Goal: Find specific page/section: Find specific page/section

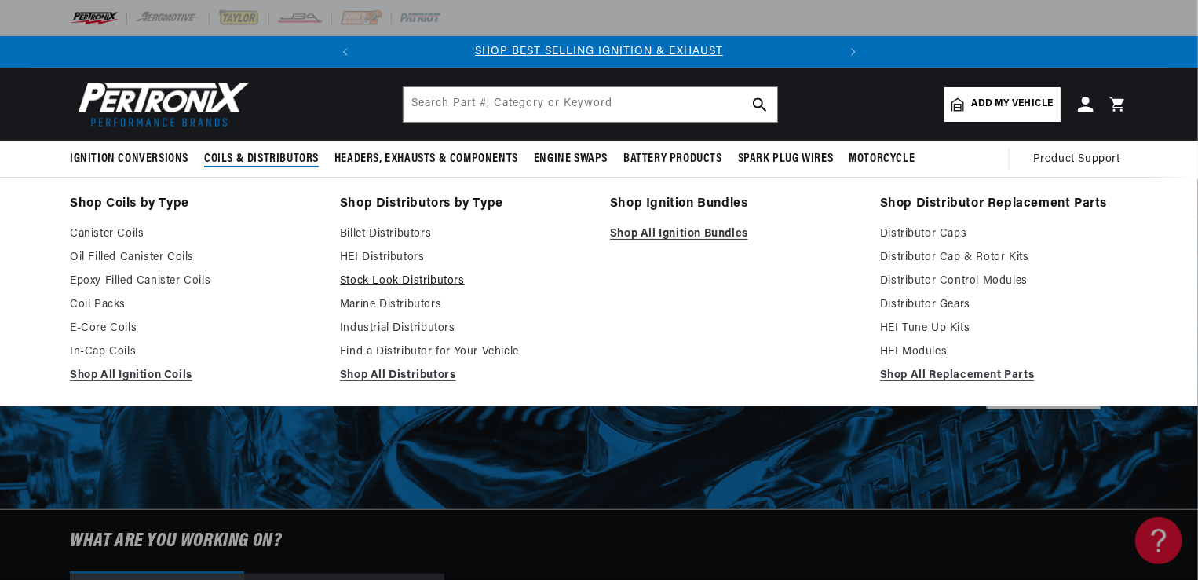
click at [388, 281] on link "Stock Look Distributors" at bounding box center [464, 281] width 248 height 19
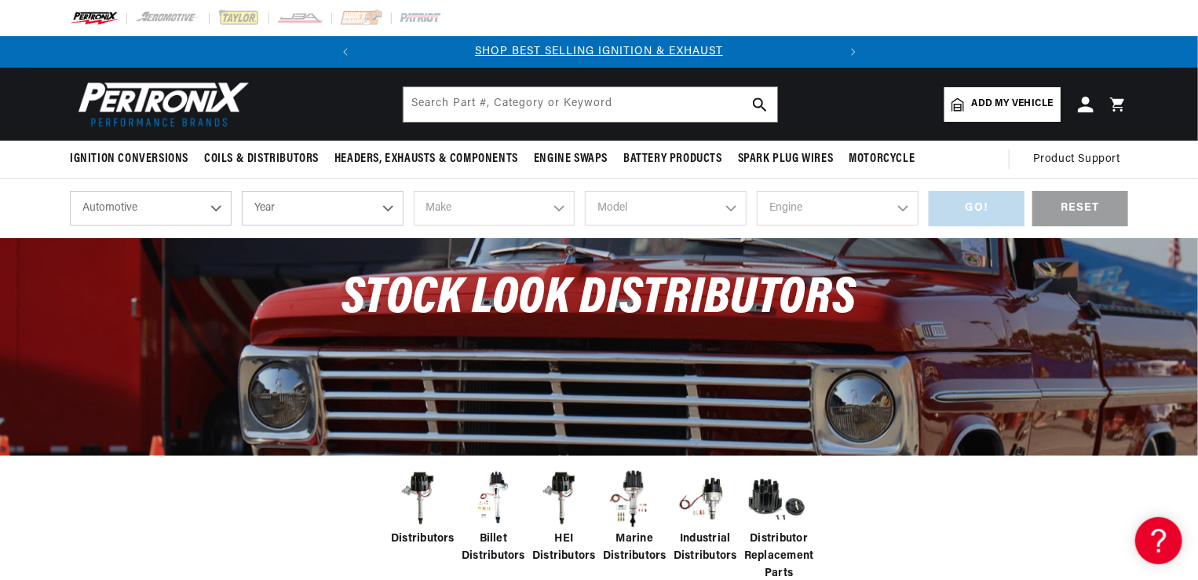
click at [388, 212] on select "Year 2024 2023 2022 2021 2020 2019 2018 2017 2016 2015 2014 2013 2012 2011 2010…" at bounding box center [323, 208] width 162 height 35
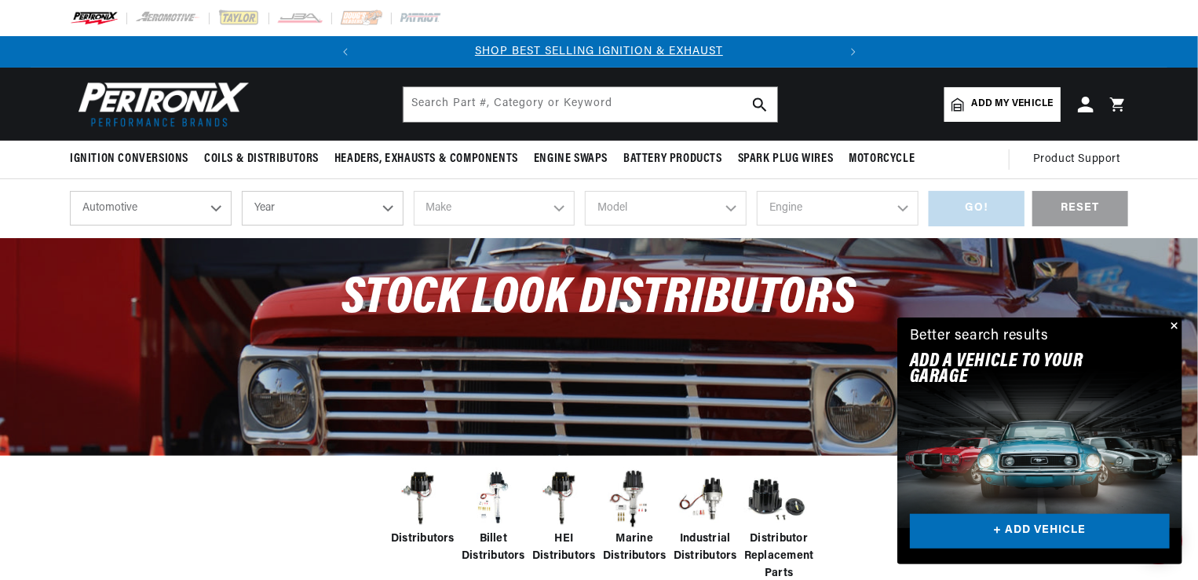
select select "1963"
click at [242, 191] on select "Year 2024 2023 2022 2021 2020 2019 2018 2017 2016 2015 2014 2013 2012 2011 2010…" at bounding box center [323, 208] width 162 height 35
select select "1963"
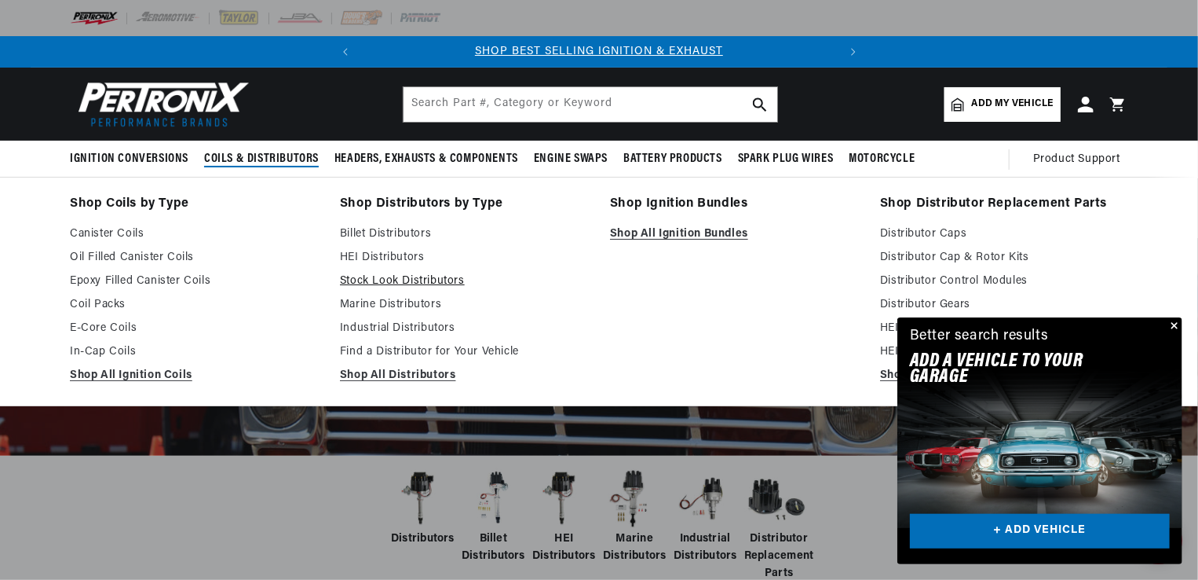
click at [418, 273] on link "Stock Look Distributors" at bounding box center [464, 281] width 248 height 19
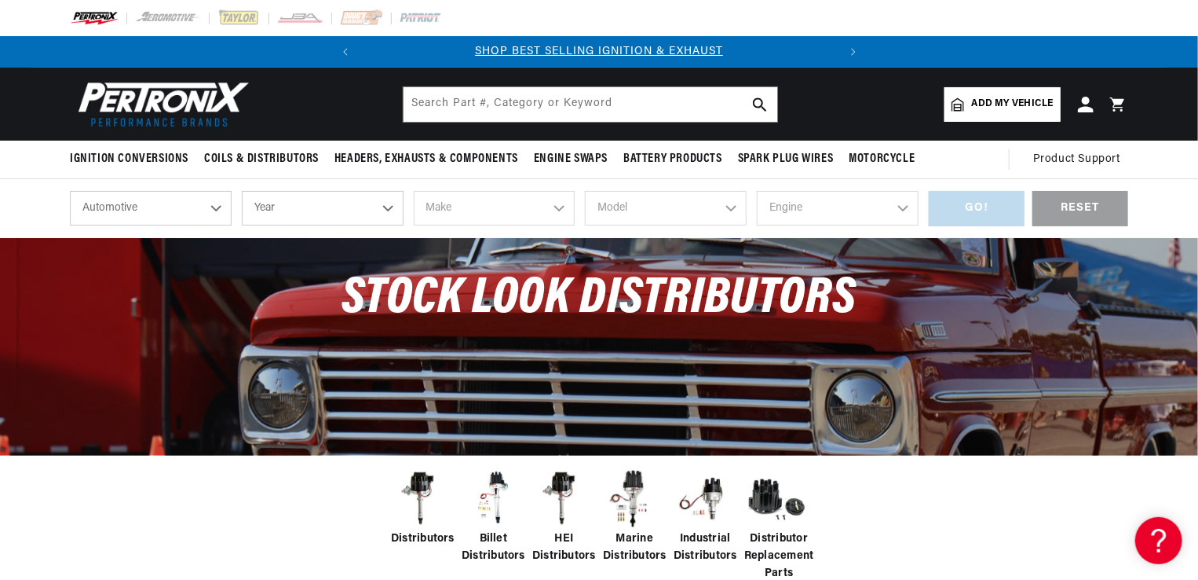
click at [384, 209] on select "Year 2024 2023 2022 2021 2020 2019 2018 2017 2016 2015 2014 2013 2012 2011 2010…" at bounding box center [323, 208] width 162 height 35
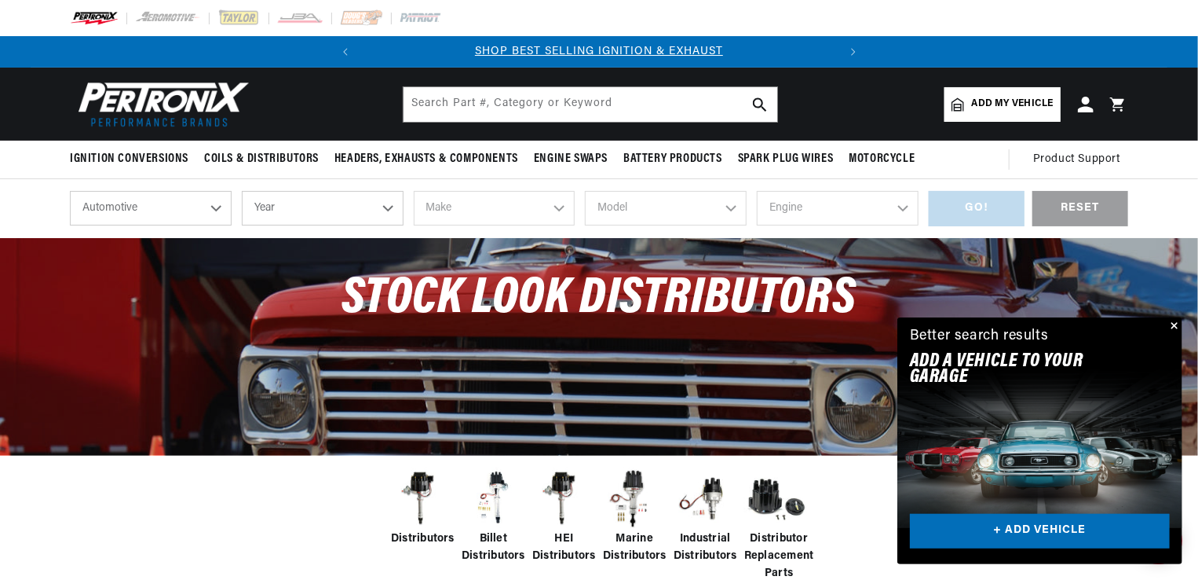
select select "1963"
click at [242, 191] on select "Year 2024 2023 2022 2021 2020 2019 2018 2017 2016 2015 2014 2013 2012 2011 2010…" at bounding box center [323, 208] width 162 height 35
select select "1963"
drag, startPoint x: 562, startPoint y: 207, endPoint x: 553, endPoint y: 210, distance: 10.2
click at [562, 207] on select "Make American Motors Aston Martin Austin Austin Healey Bentley Buick Cadillac C…" at bounding box center [495, 208] width 162 height 35
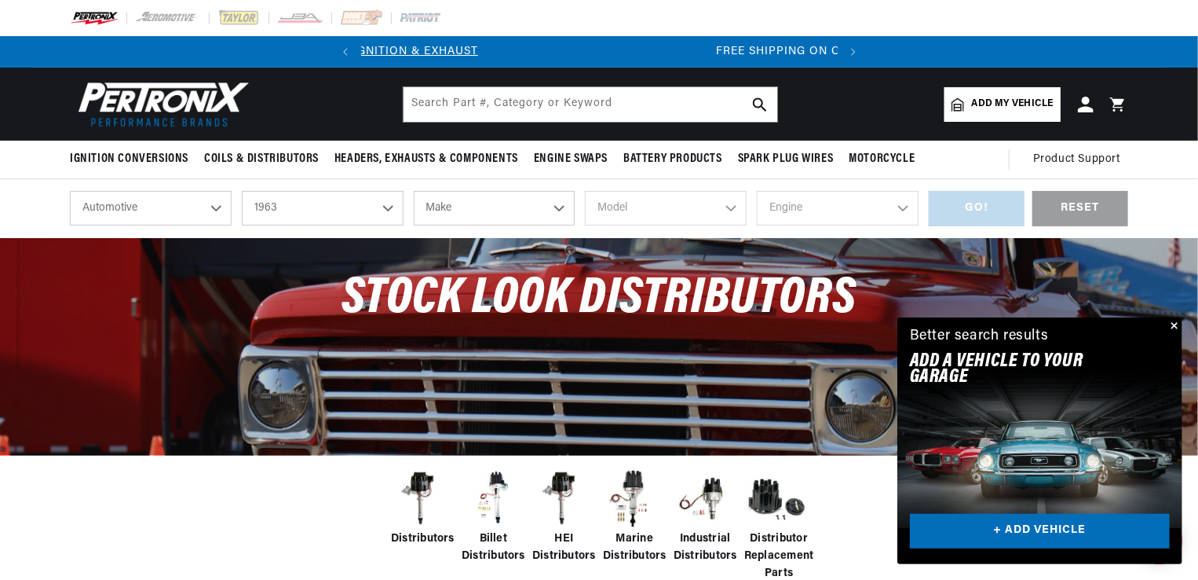
scroll to position [0, 476]
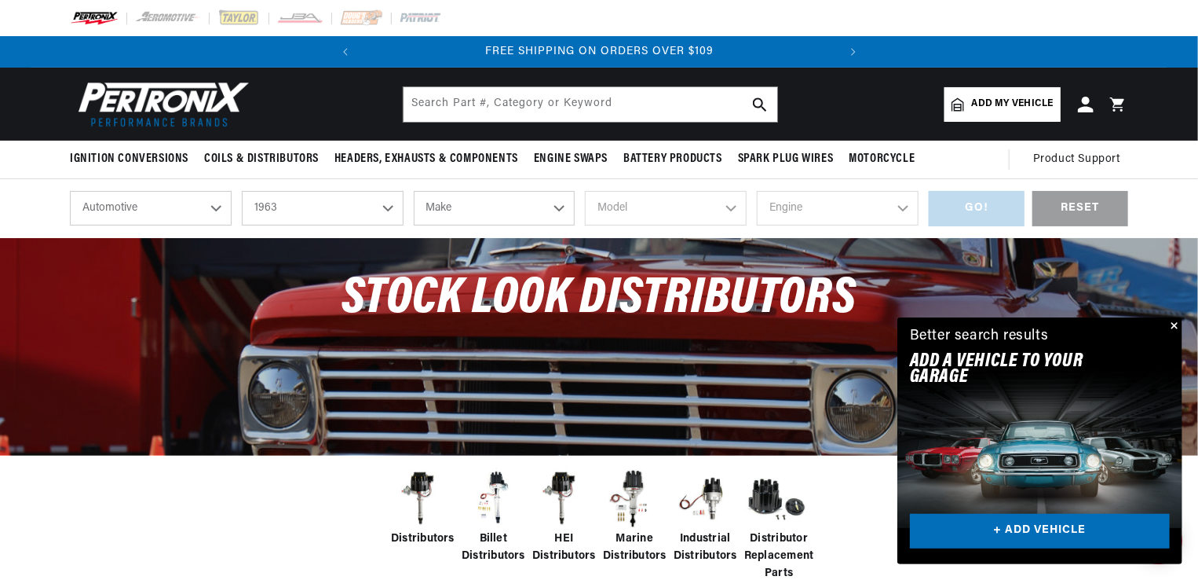
select select "[GEOGRAPHIC_DATA]"
click at [414, 191] on select "Make American Motors Aston Martin Austin Austin Healey Bentley Buick Cadillac C…" at bounding box center [495, 208] width 162 height 35
select select "[GEOGRAPHIC_DATA]"
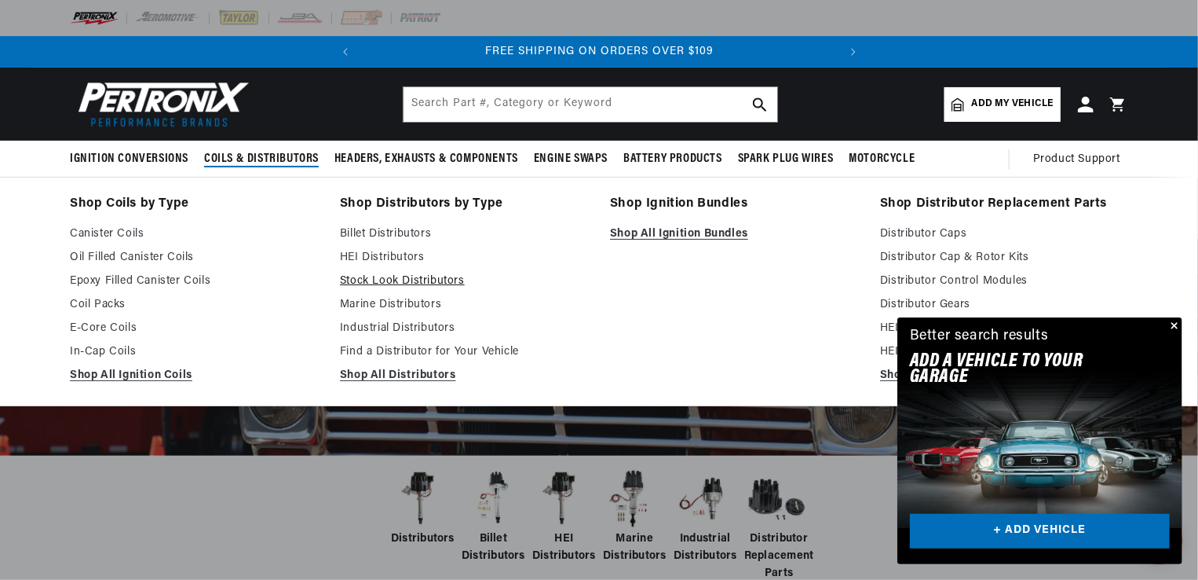
click at [422, 277] on link "Stock Look Distributors" at bounding box center [464, 281] width 248 height 19
click at [379, 281] on link "Stock Look Distributors" at bounding box center [464, 281] width 248 height 19
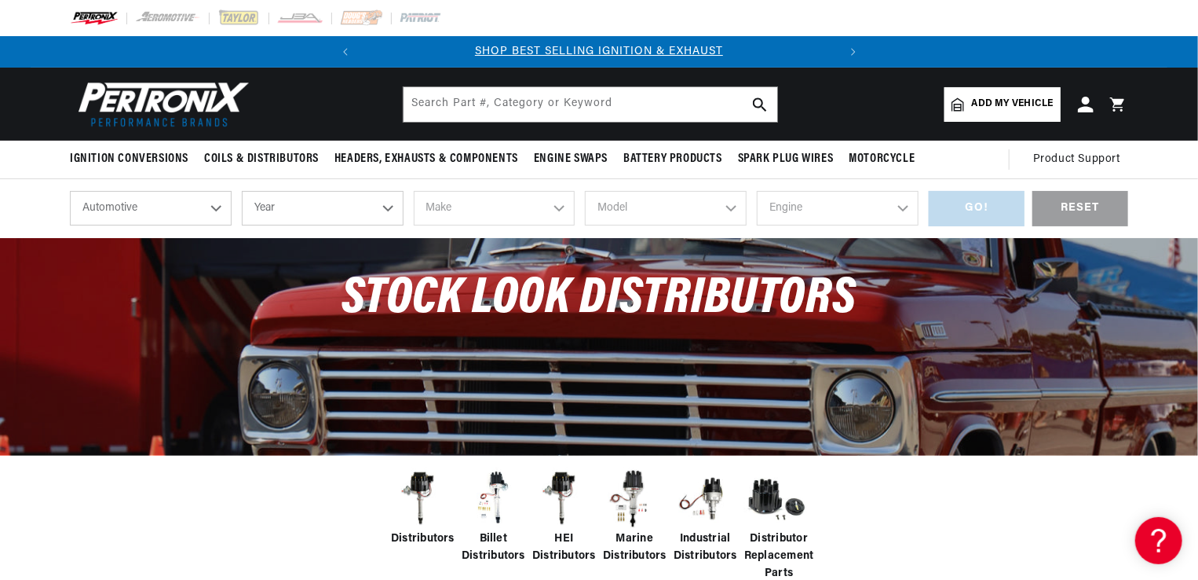
click at [386, 207] on select "Year 2024 2023 2022 2021 2020 2019 2018 2017 2016 2015 2014 2013 2012 2011 2010…" at bounding box center [323, 208] width 162 height 35
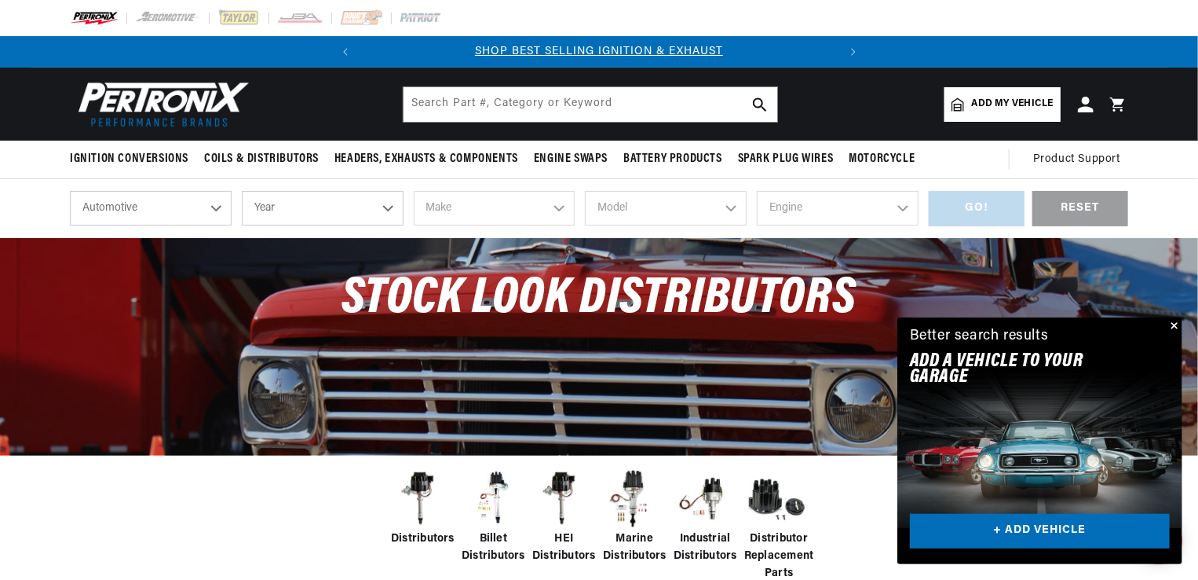
click at [384, 208] on select "Year 2024 2023 2022 2021 2020 2019 2018 2017 2016 2015 2014 2013 2012 2011 2010…" at bounding box center [323, 208] width 162 height 35
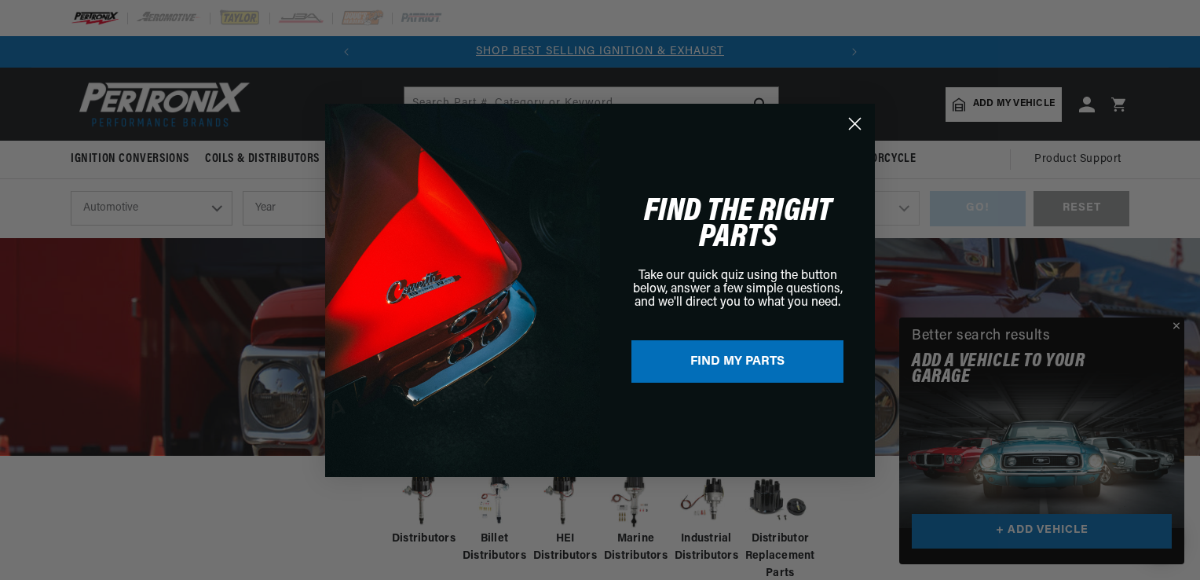
click at [851, 121] on circle "Close dialog" at bounding box center [855, 123] width 26 height 26
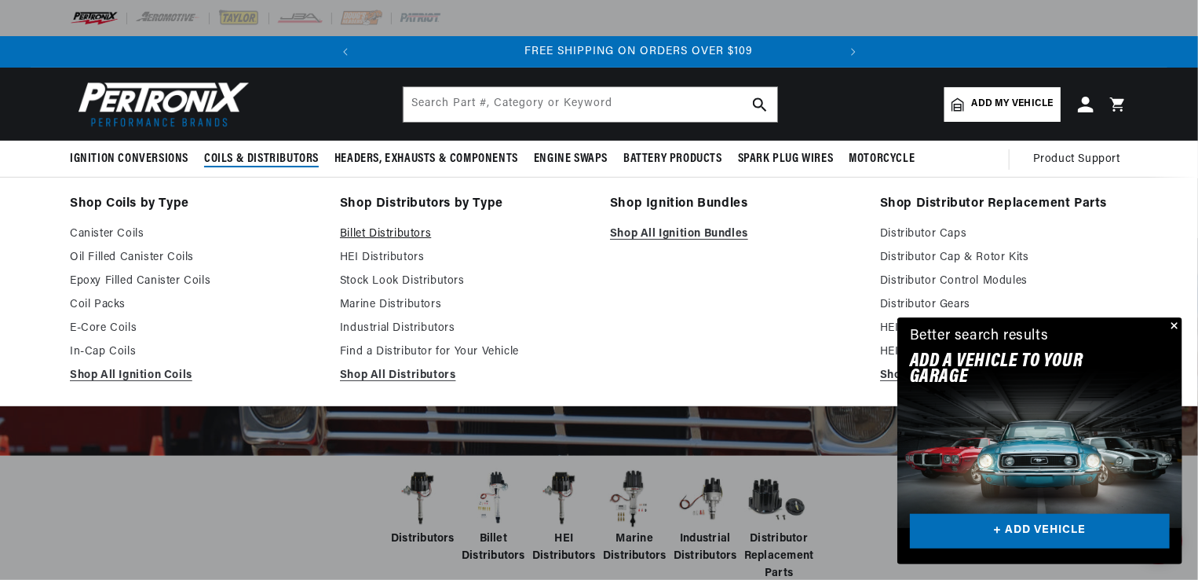
scroll to position [0, 476]
click at [394, 276] on link "Stock Look Distributors" at bounding box center [464, 281] width 248 height 19
click at [391, 282] on link "Stock Look Distributors" at bounding box center [464, 281] width 248 height 19
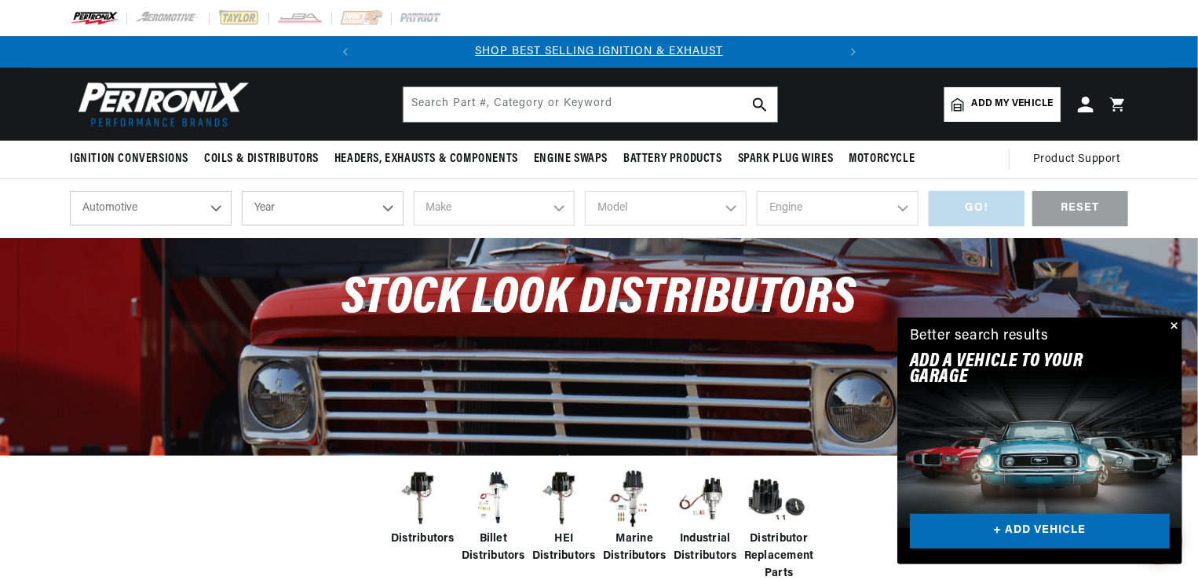
click at [384, 207] on select "Year 2024 2023 2022 2021 2020 2019 2018 2017 2016 2015 2014 2013 2012 2011 2010…" at bounding box center [323, 208] width 162 height 35
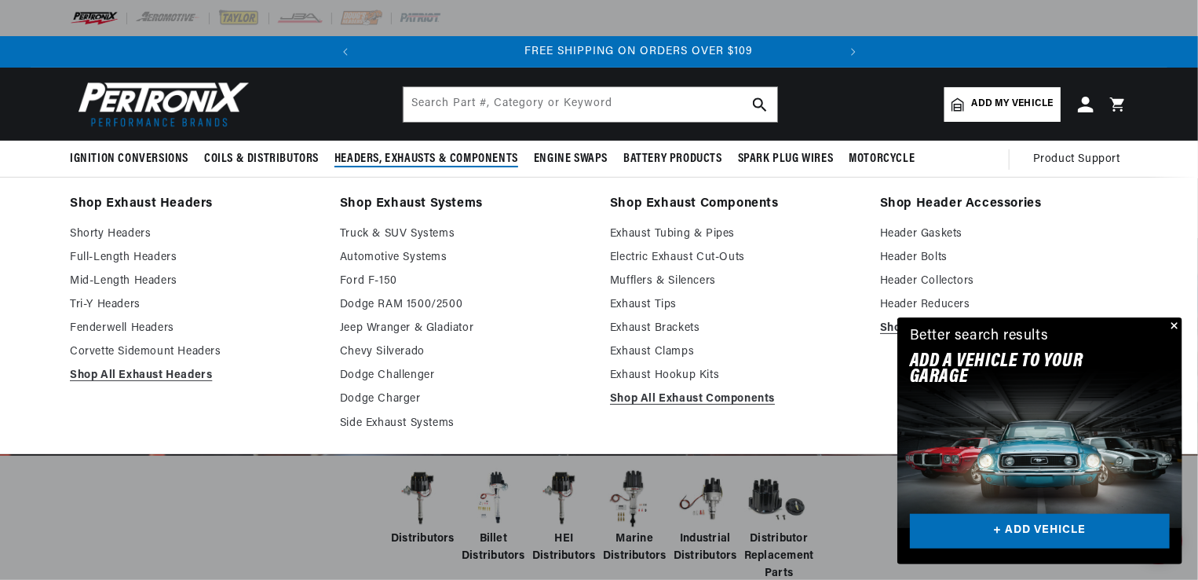
scroll to position [0, 476]
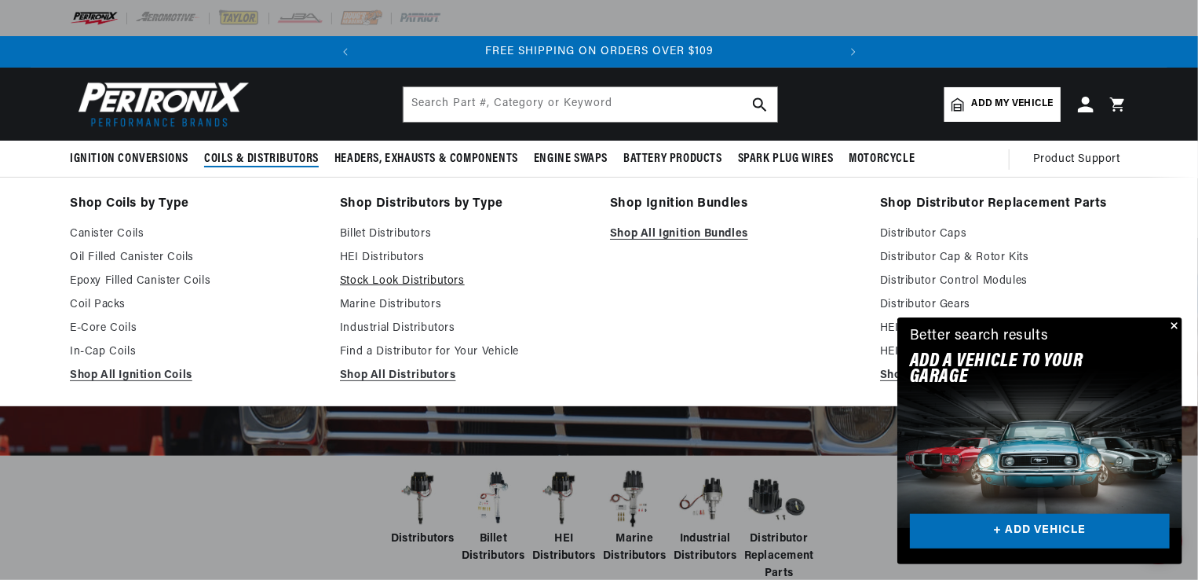
click at [393, 278] on link "Stock Look Distributors" at bounding box center [464, 281] width 248 height 19
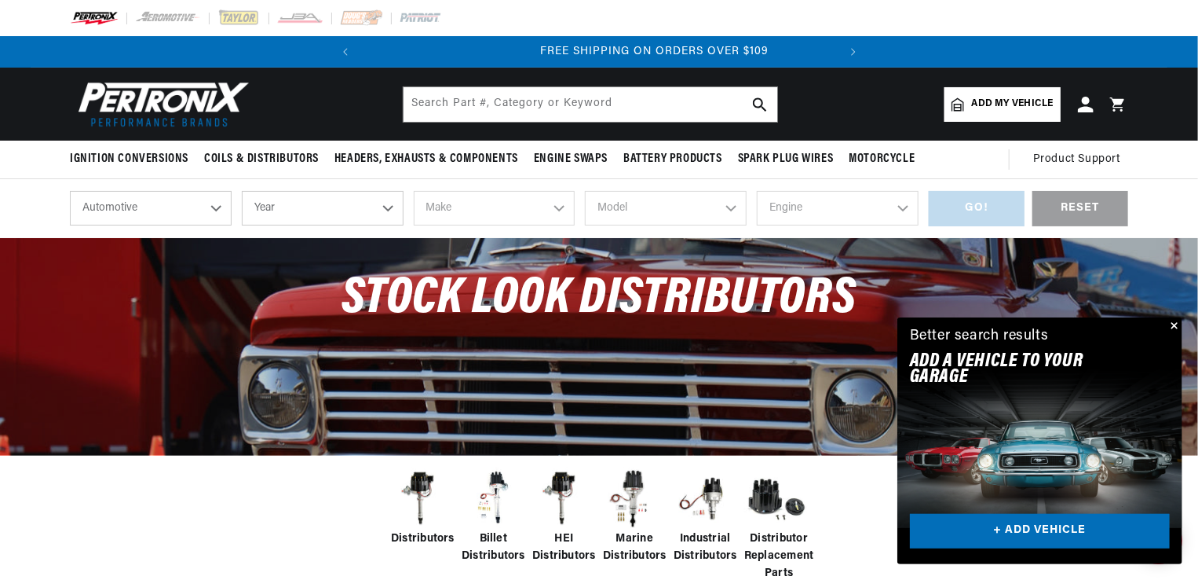
scroll to position [0, 476]
click at [137, 101] on img at bounding box center [160, 104] width 181 height 54
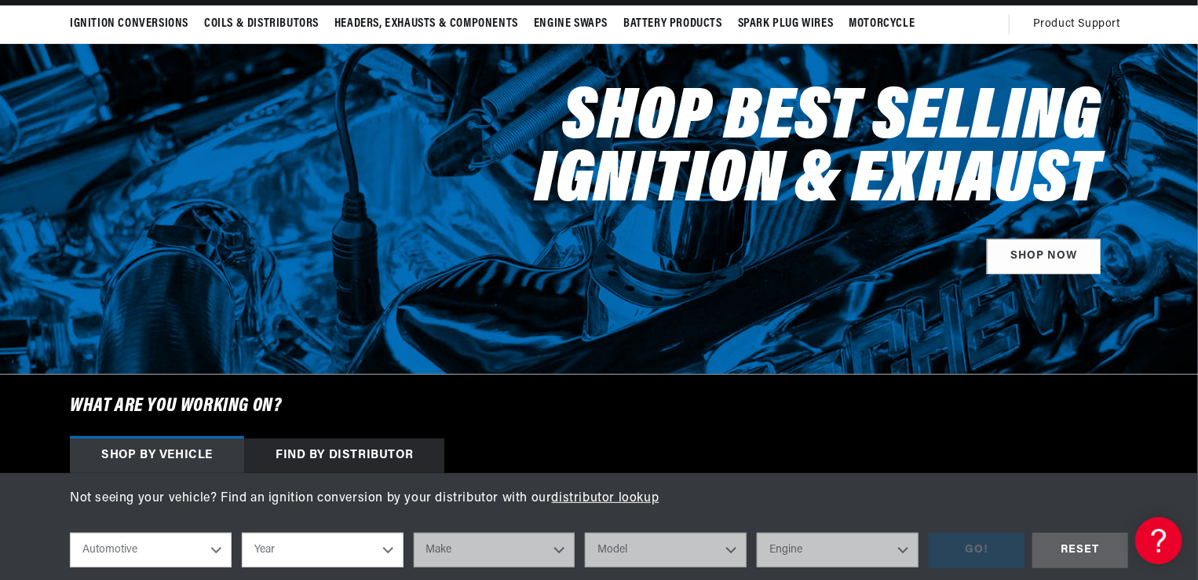
scroll to position [314, 0]
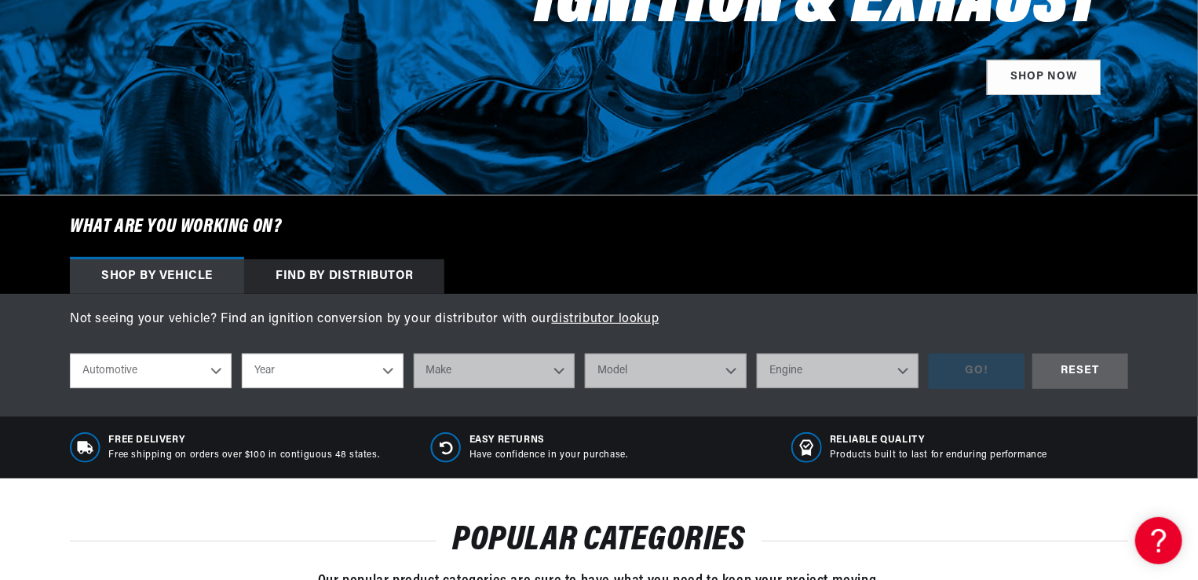
click at [390, 369] on select "Year 2024 2023 2022 2021 2020 2019 2018 2017 2016 2015 2014 2013 2012 2011 2010…" at bounding box center [323, 370] width 162 height 35
select select "1963"
click at [242, 353] on select "Year 2024 2023 2022 2021 2020 2019 2018 2017 2016 2015 2014 2013 2012 2011 2010…" at bounding box center [323, 370] width 162 height 35
select select "1963"
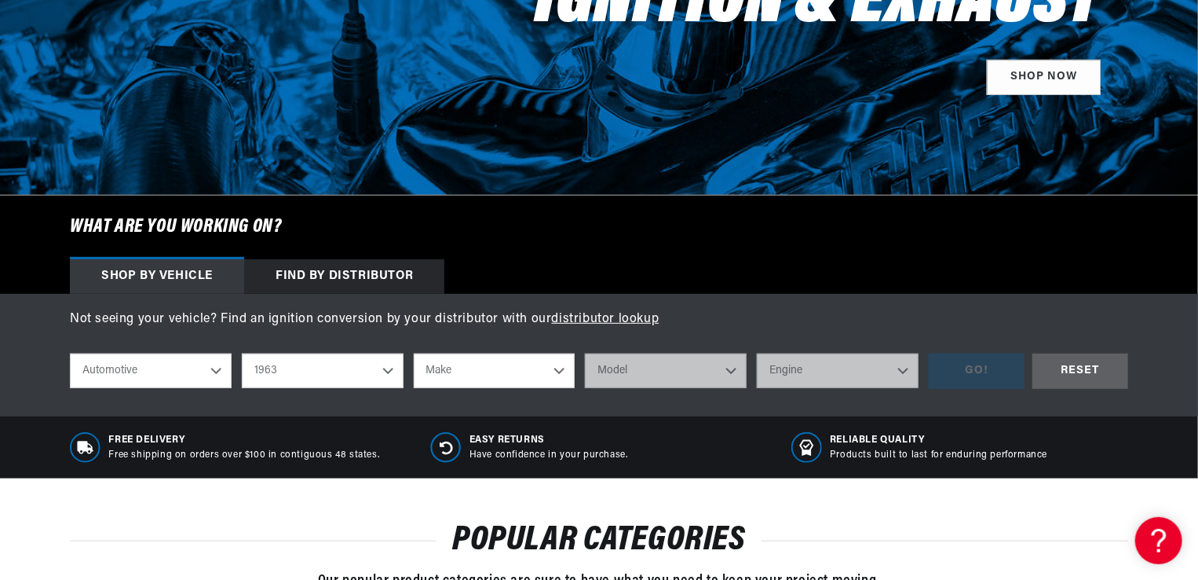
click at [559, 369] on select "Make American Motors Aston Martin Austin Austin Healey Bentley Buick Cadillac C…" at bounding box center [495, 370] width 162 height 35
select select "[GEOGRAPHIC_DATA]"
click at [414, 353] on select "Make American Motors Aston Martin Austin Austin Healey Bentley Buick Cadillac C…" at bounding box center [495, 370] width 162 height 35
select select "[GEOGRAPHIC_DATA]"
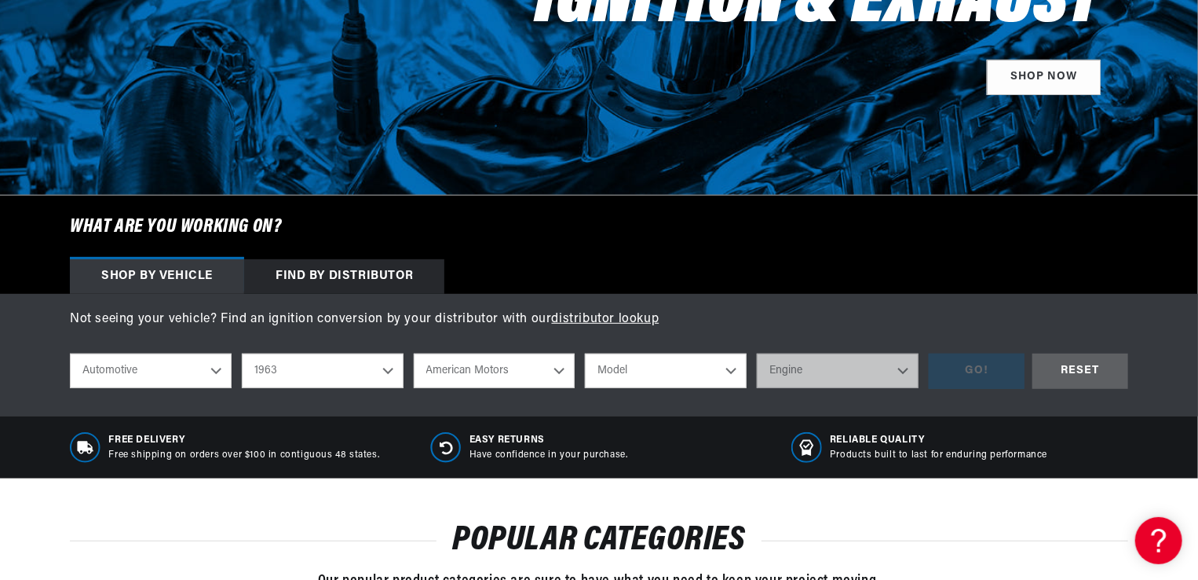
click at [726, 371] on select "Model Belvedere Fleet Special Fury Savoy Valiant" at bounding box center [666, 370] width 162 height 35
select select "Valiant"
click at [585, 353] on select "Model Belvedere Fleet Special Fury Savoy Valiant" at bounding box center [666, 370] width 162 height 35
select select "Valiant"
click at [898, 369] on select "Engine 3.2L 170cid / 2.8L 225cid / 3.7L" at bounding box center [838, 370] width 162 height 35
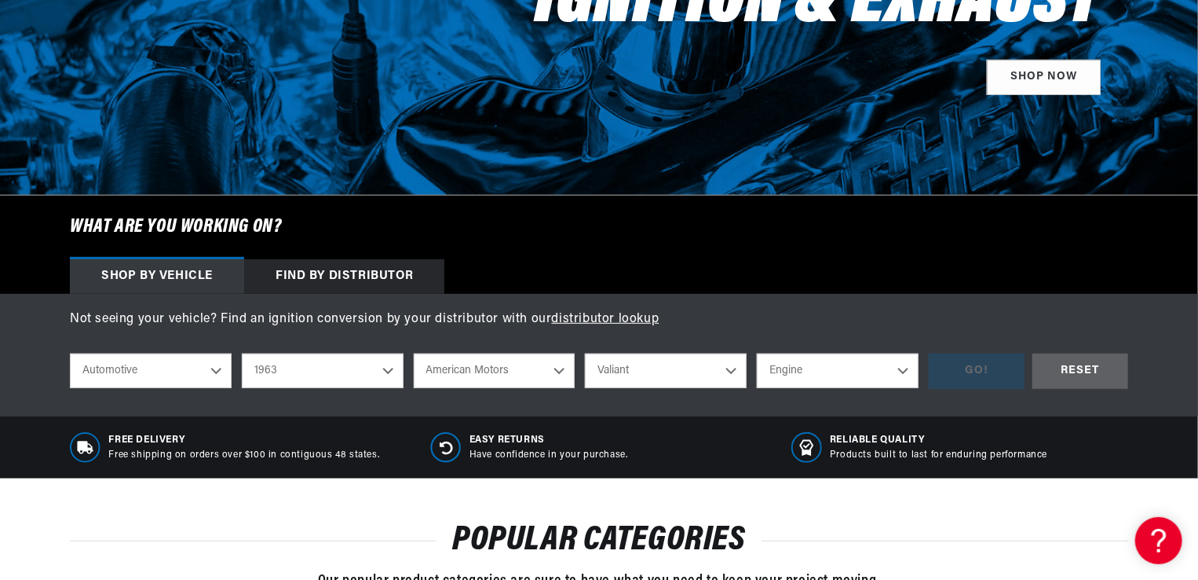
scroll to position [0, 476]
select select "225cid-3.7L"
click at [757, 353] on select "Engine 3.2L 170cid / 2.8L 225cid / 3.7L" at bounding box center [838, 370] width 162 height 35
select select "225cid-3.7L"
click at [976, 370] on div "GO!" at bounding box center [977, 370] width 96 height 35
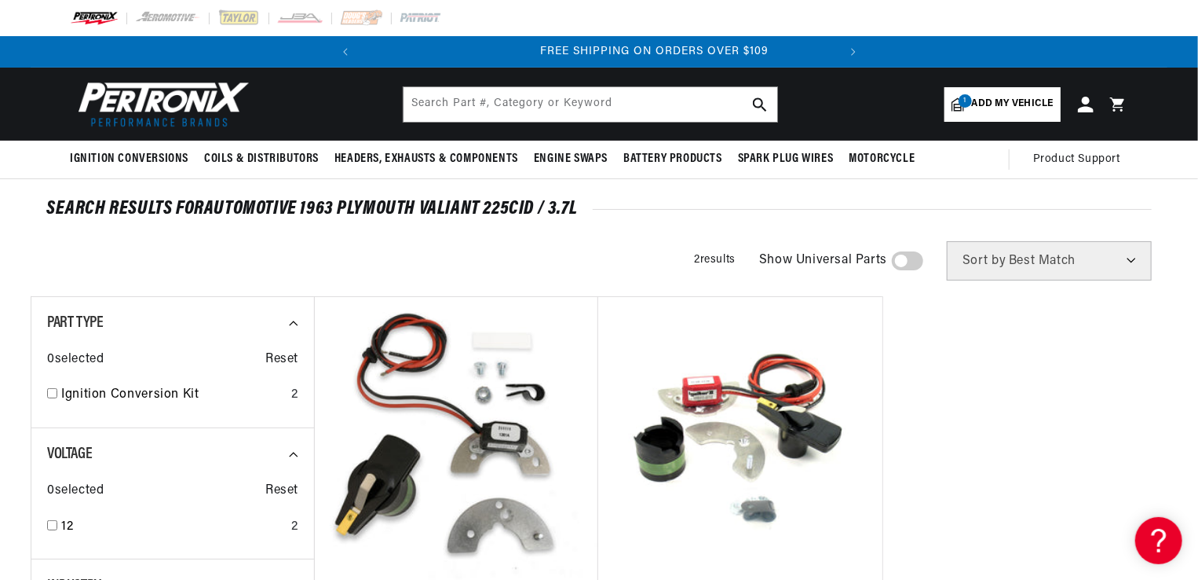
scroll to position [0, 476]
